Goal: Communication & Community: Answer question/provide support

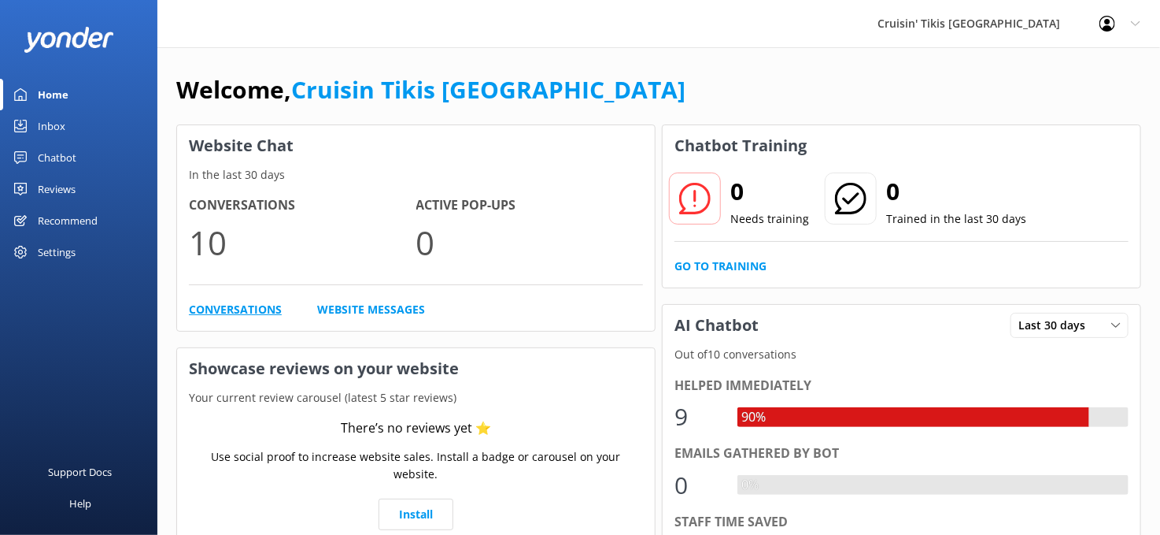
click at [245, 303] on link "Conversations" at bounding box center [235, 309] width 93 height 17
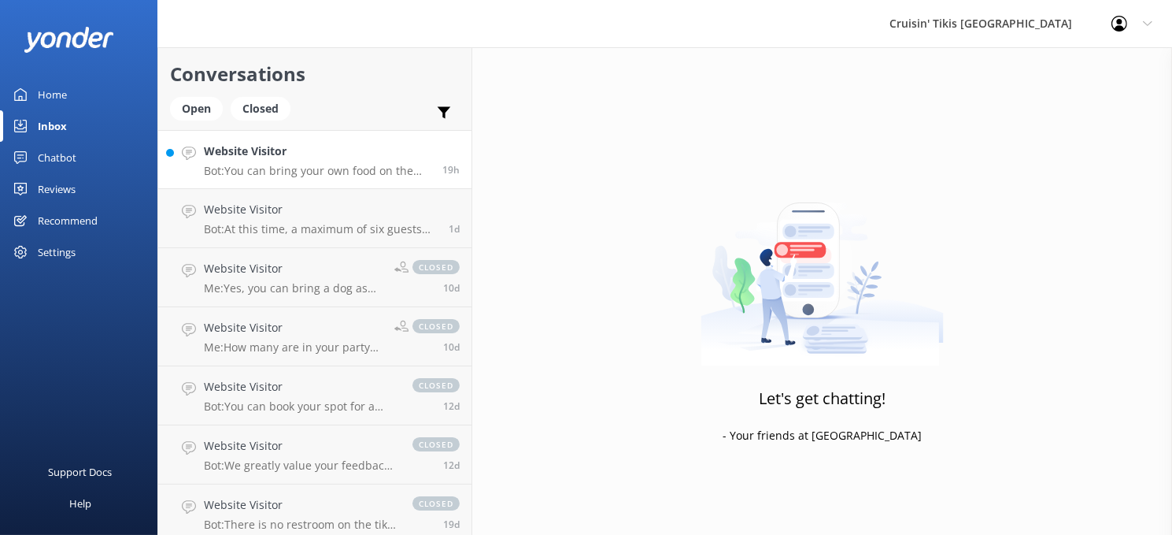
click at [329, 166] on p "Bot: You can bring your own food on the cruise. Feel free to connect with Angle…" at bounding box center [317, 171] width 227 height 14
